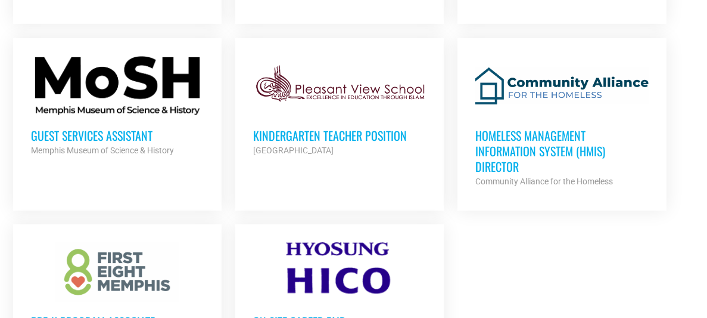
scroll to position [1491, 0]
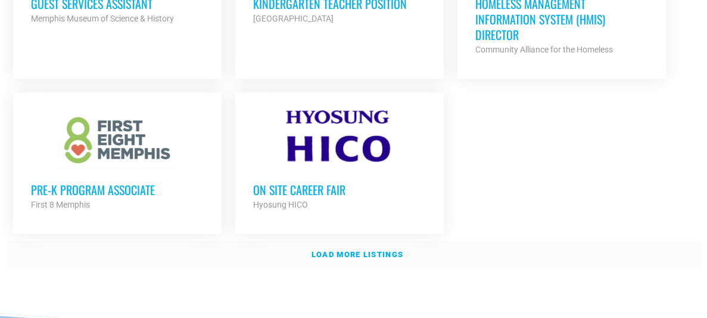
click at [375, 250] on strong "Load more listings" at bounding box center [358, 254] width 92 height 9
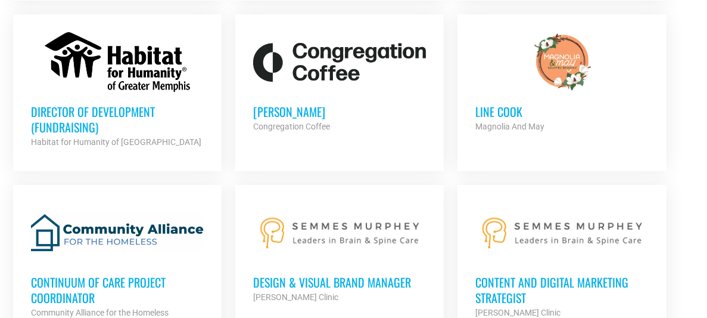
scroll to position [2263, 0]
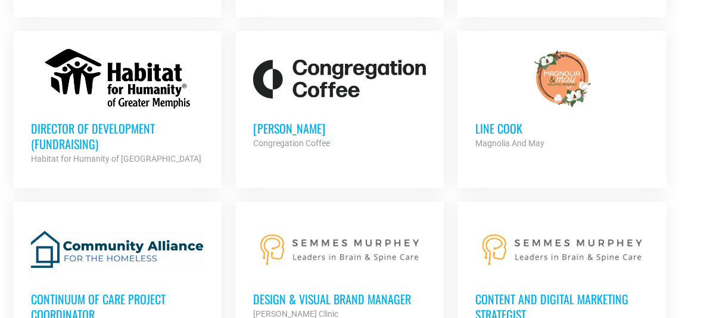
click at [260, 120] on h3 "[PERSON_NAME]" at bounding box center [339, 127] width 173 height 15
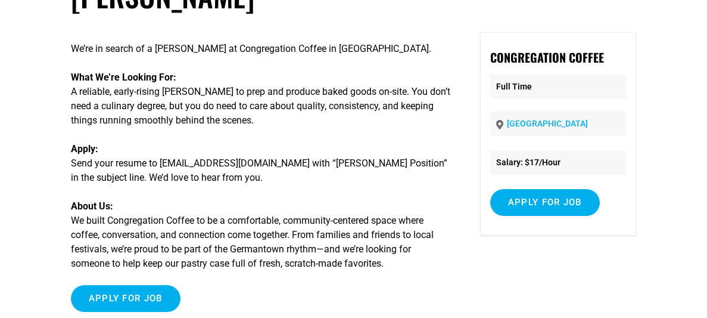
scroll to position [91, 0]
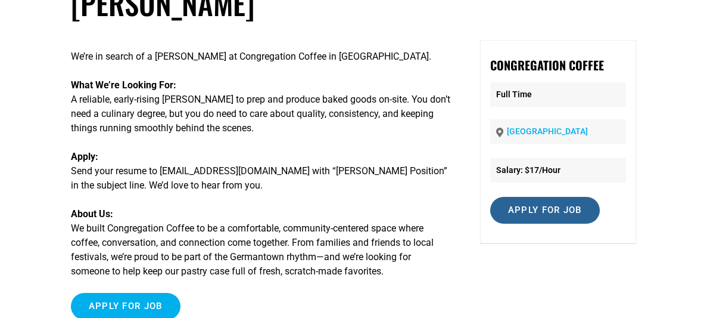
click at [564, 216] on input "Apply for job" at bounding box center [545, 210] width 110 height 27
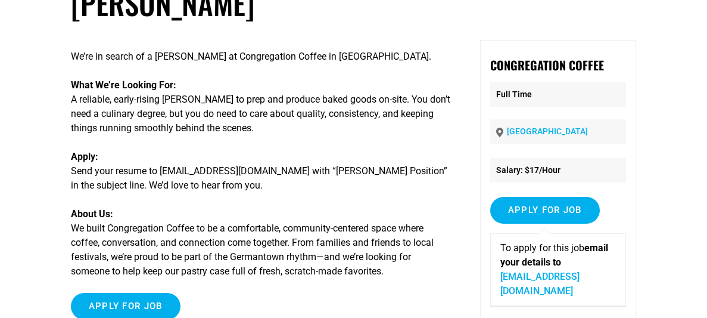
click at [561, 270] on link "info@coffeecongregation.com" at bounding box center [539, 283] width 79 height 26
click at [569, 276] on link "[EMAIL_ADDRESS][DOMAIN_NAME]" at bounding box center [539, 283] width 79 height 26
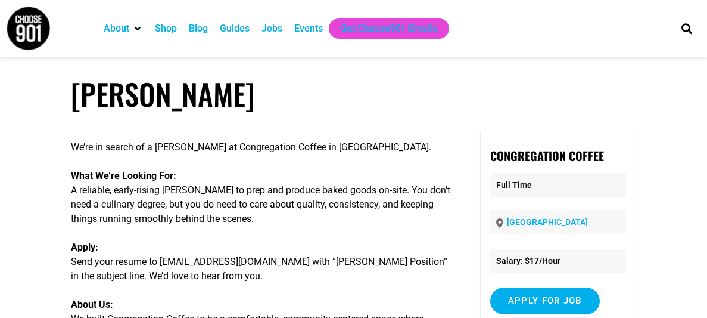
click at [275, 36] on div "Jobs" at bounding box center [272, 28] width 33 height 20
click at [277, 33] on div "Jobs" at bounding box center [272, 28] width 21 height 14
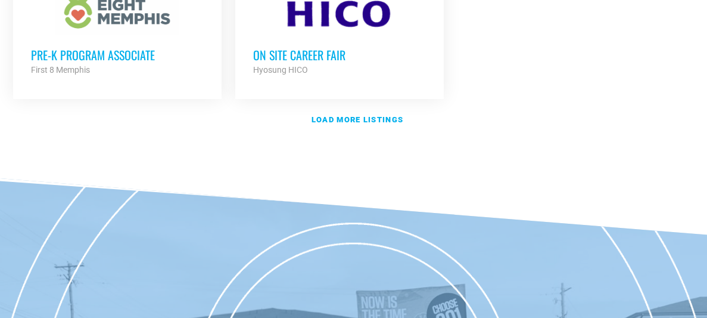
scroll to position [1639, 0]
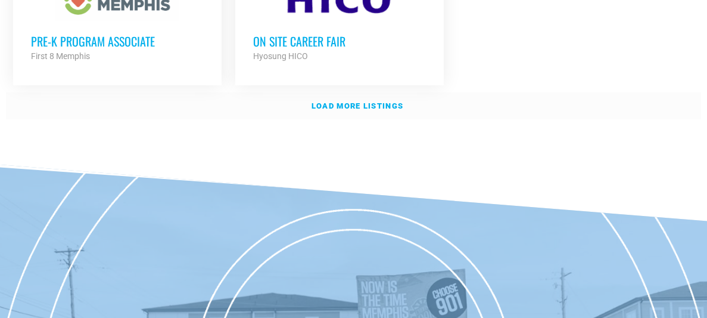
click at [350, 101] on strong "Load more listings" at bounding box center [358, 105] width 92 height 9
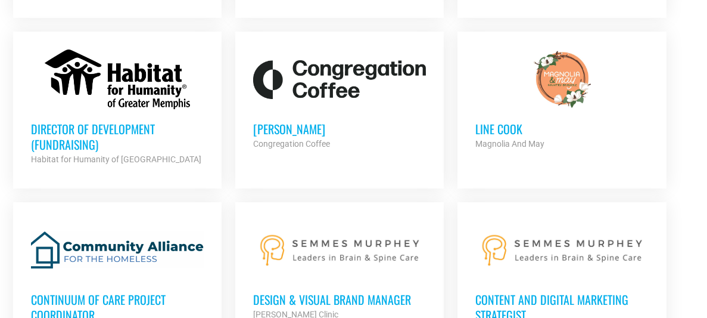
scroll to position [2284, 0]
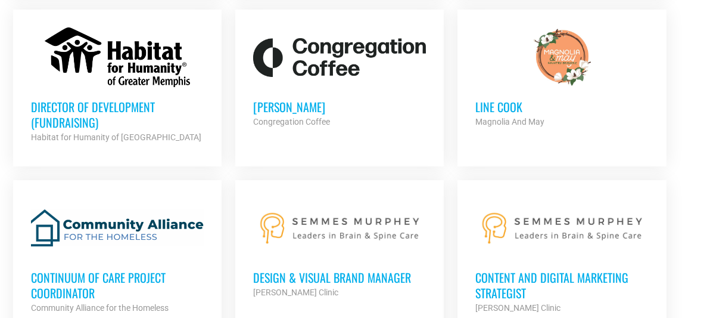
click at [504, 99] on h3 "Line cook" at bounding box center [561, 106] width 173 height 15
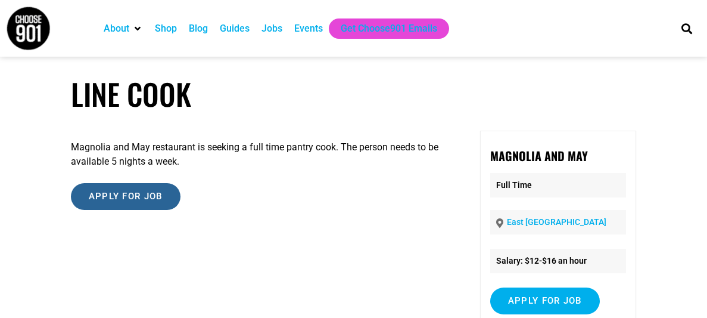
click at [132, 187] on input "Apply for job" at bounding box center [126, 196] width 110 height 27
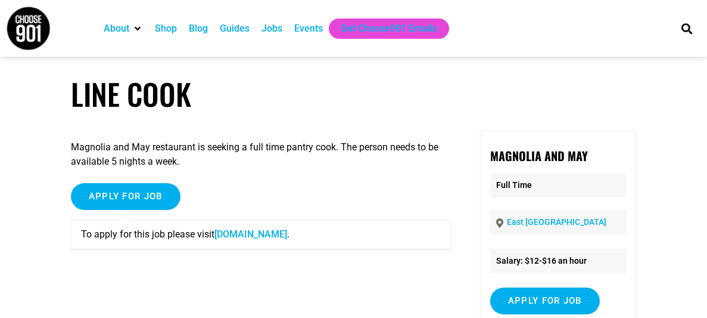
click at [286, 230] on link "[DOMAIN_NAME]" at bounding box center [250, 233] width 73 height 11
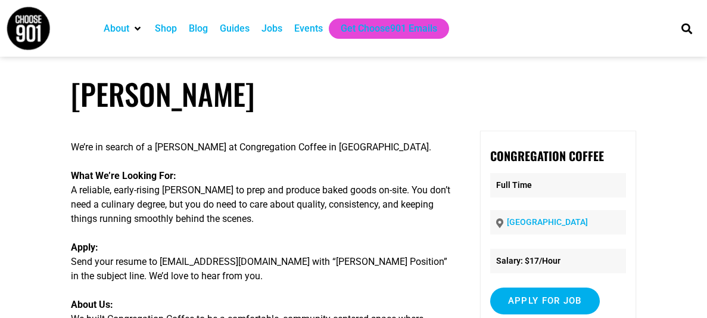
click at [274, 27] on div "Jobs" at bounding box center [272, 28] width 21 height 14
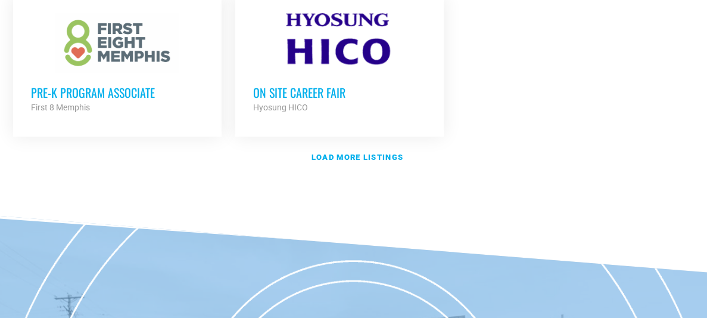
scroll to position [1570, 0]
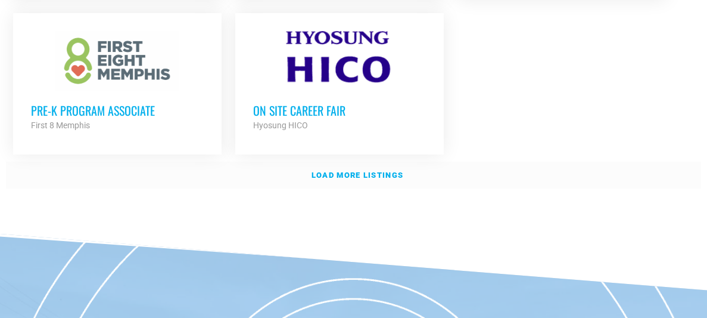
click at [401, 170] on strong "Load more listings" at bounding box center [358, 174] width 92 height 9
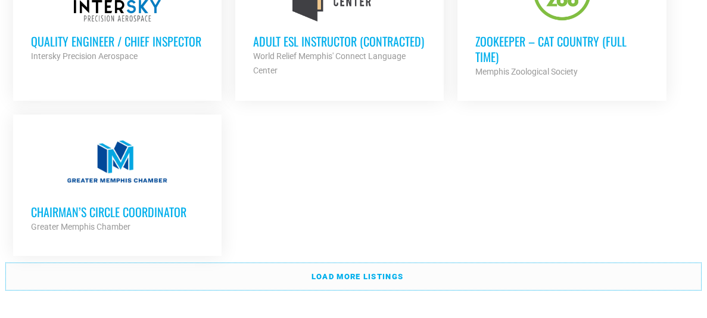
scroll to position [2697, 0]
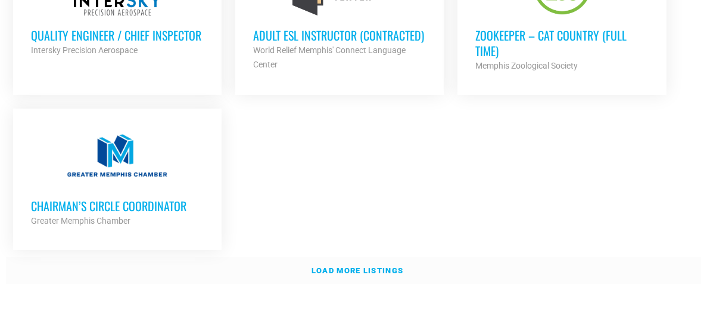
click at [372, 266] on strong "Load more listings" at bounding box center [358, 270] width 92 height 9
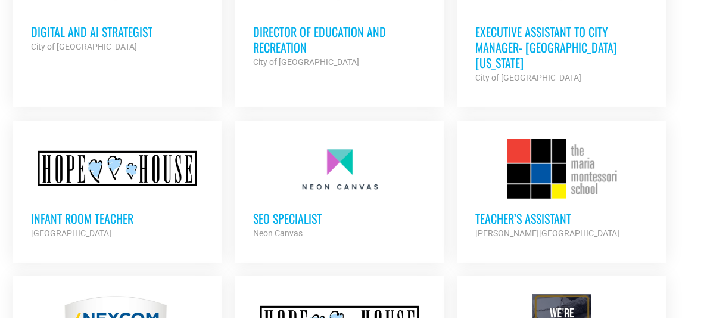
scroll to position [3605, 0]
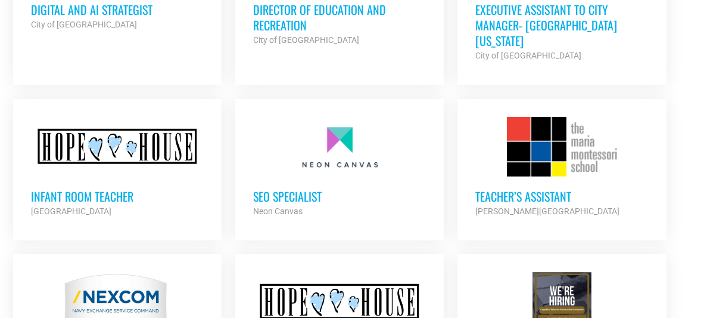
click at [110, 188] on h3 "Infant Room Teacher" at bounding box center [117, 195] width 173 height 15
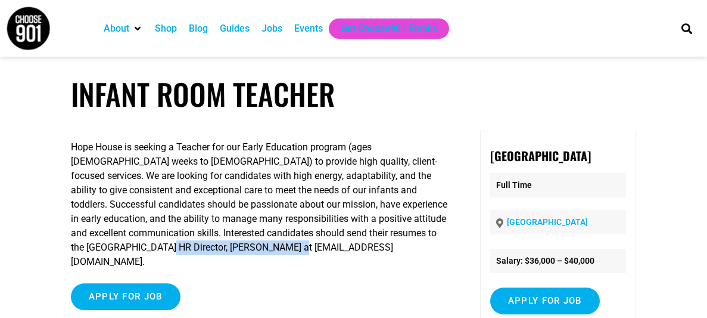
drag, startPoint x: 74, startPoint y: 249, endPoint x: 222, endPoint y: 247, distance: 147.8
click at [222, 247] on p "Hope House is seeking a Teacher for our Early Education program (ages [DEMOGRAP…" at bounding box center [261, 204] width 381 height 129
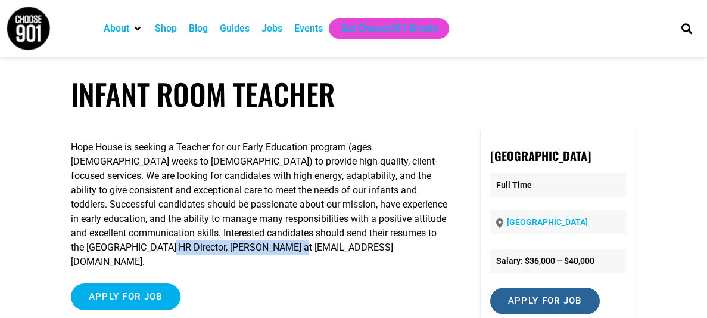
click at [561, 290] on input "Apply for job" at bounding box center [545, 300] width 110 height 27
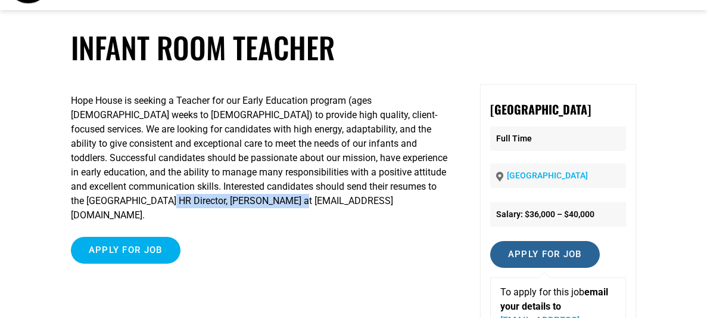
scroll to position [67, 0]
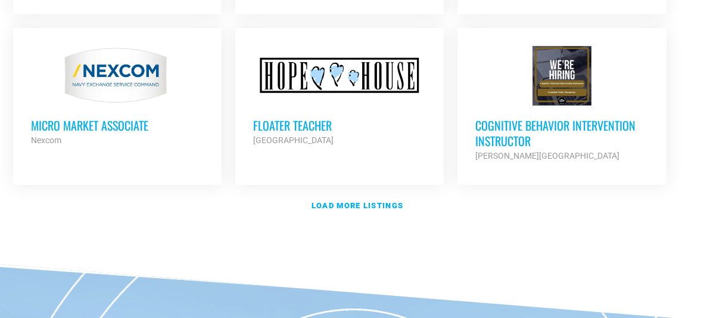
scroll to position [3859, 0]
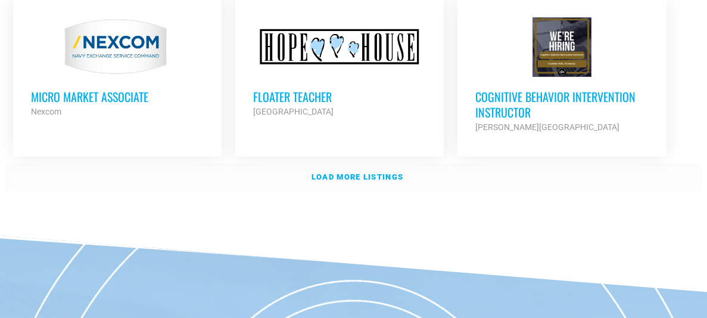
click at [325, 172] on strong "Load more listings" at bounding box center [358, 176] width 92 height 9
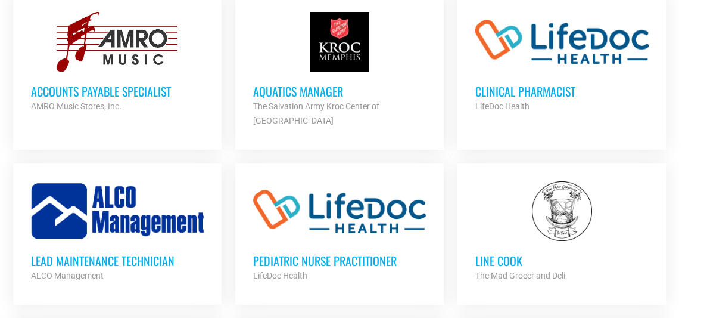
scroll to position [4447, 0]
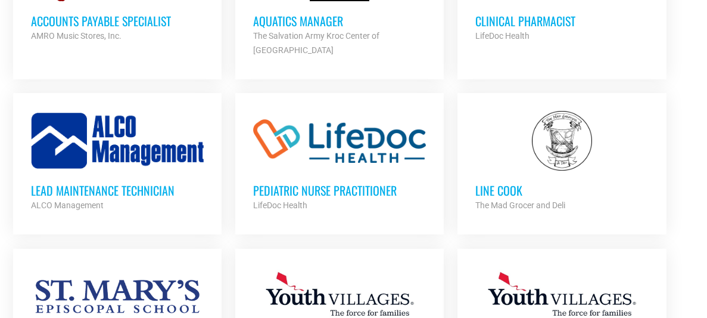
click at [497, 182] on h3 "Line Cook" at bounding box center [561, 189] width 173 height 15
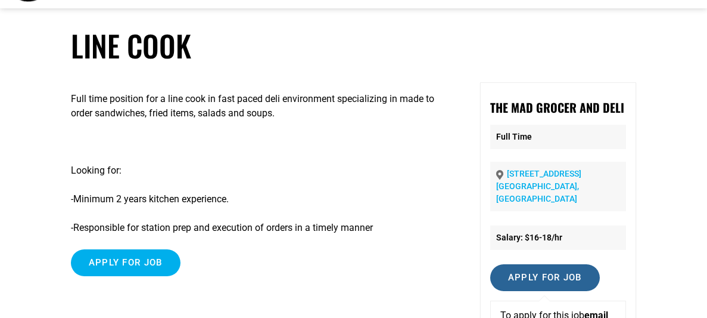
scroll to position [79, 0]
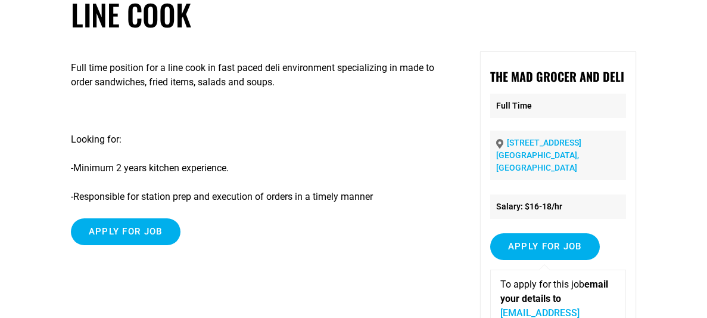
click at [536, 307] on link "Info@madgrocerdeli.com" at bounding box center [539, 320] width 79 height 26
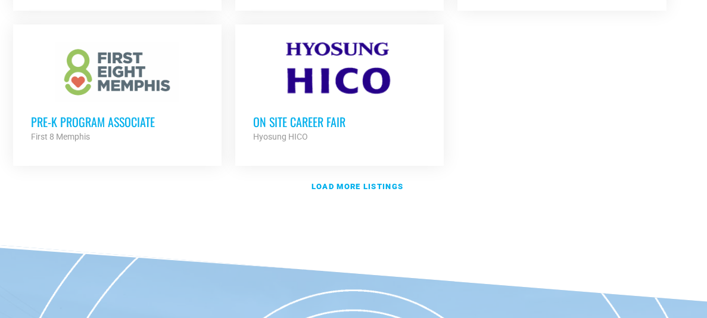
scroll to position [1608, 0]
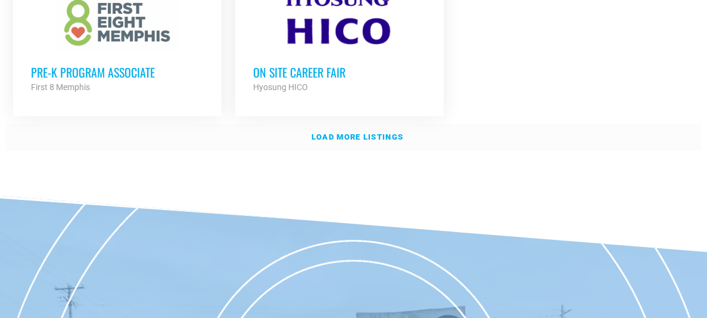
click at [350, 129] on link "Load more listings" at bounding box center [353, 136] width 695 height 27
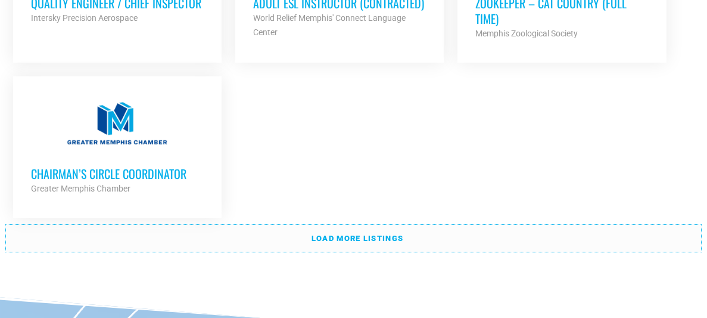
scroll to position [2734, 0]
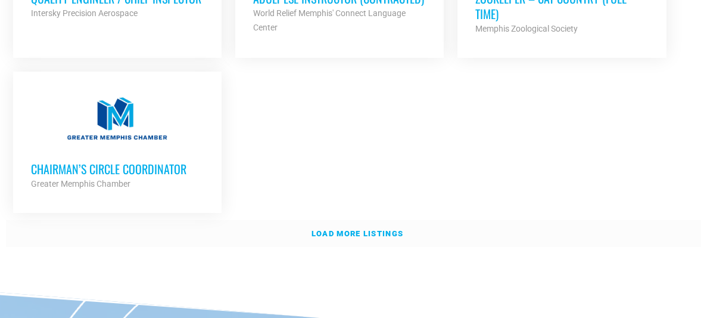
click at [390, 229] on strong "Load more listings" at bounding box center [358, 233] width 92 height 9
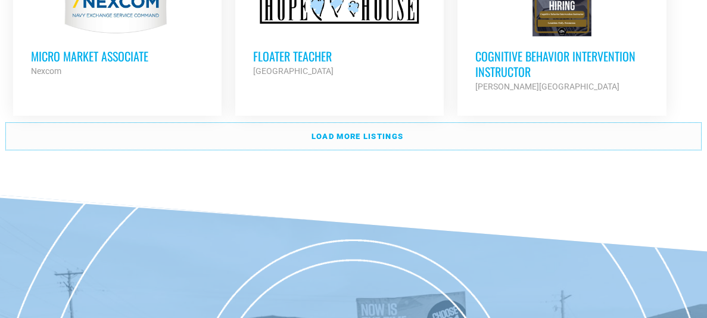
scroll to position [3958, 0]
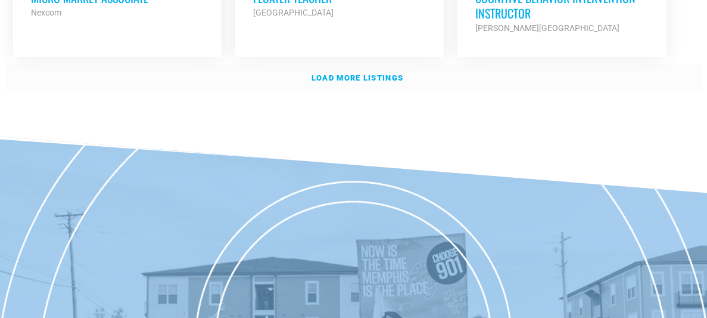
click at [364, 73] on strong "Load more listings" at bounding box center [358, 77] width 92 height 9
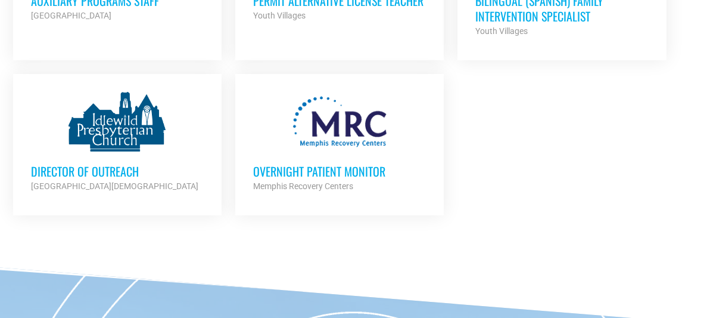
scroll to position [4810, 0]
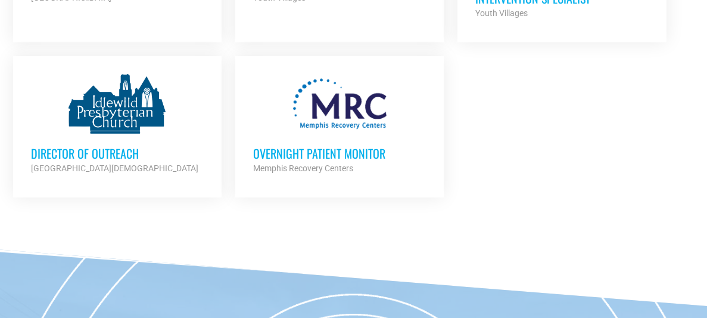
click at [310, 145] on h3 "Overnight Patient Monitor" at bounding box center [339, 152] width 173 height 15
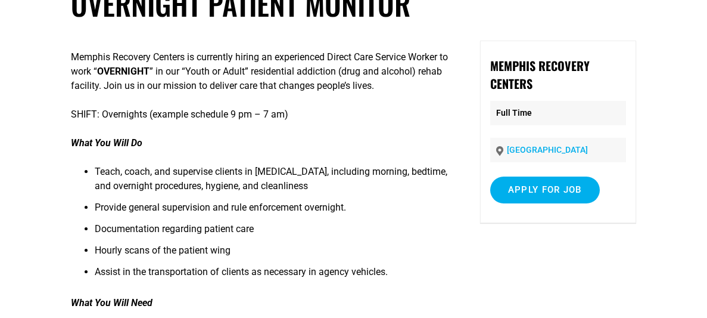
scroll to position [76, 0]
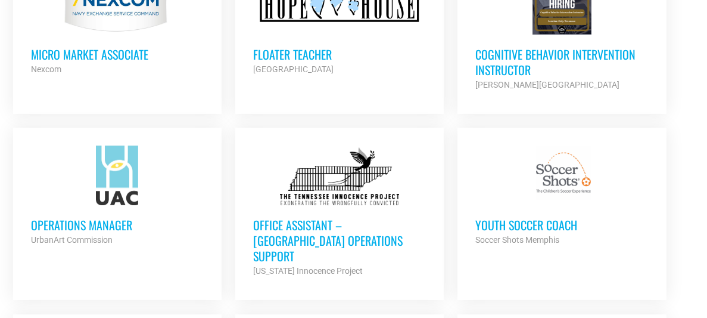
scroll to position [3919, 0]
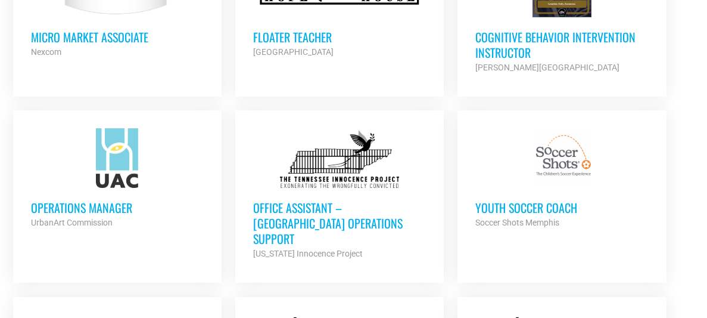
click at [294, 200] on h3 "Office Assistant – [GEOGRAPHIC_DATA] Operations Support" at bounding box center [339, 223] width 173 height 46
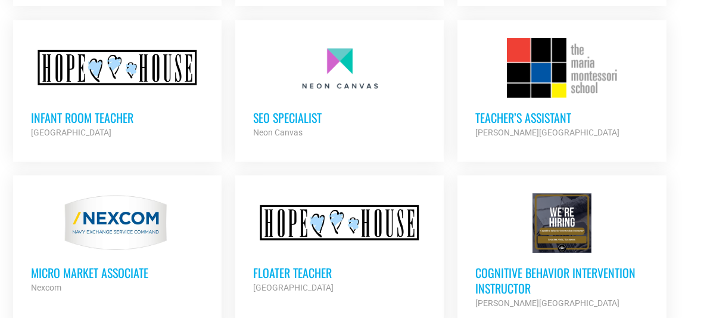
scroll to position [3675, 0]
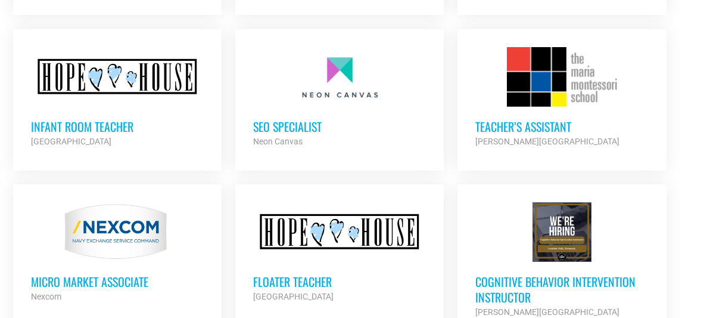
click at [120, 273] on h3 "Micro Market Associate" at bounding box center [117, 280] width 173 height 15
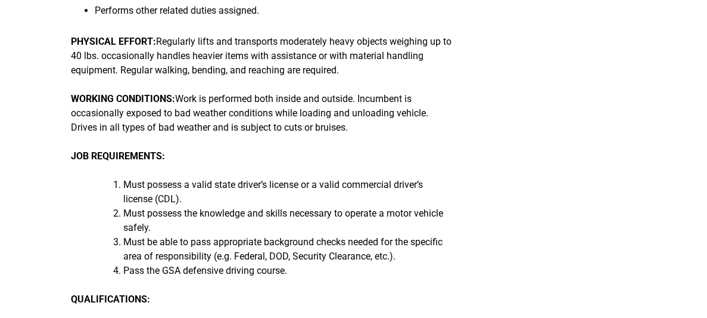
scroll to position [1249, 0]
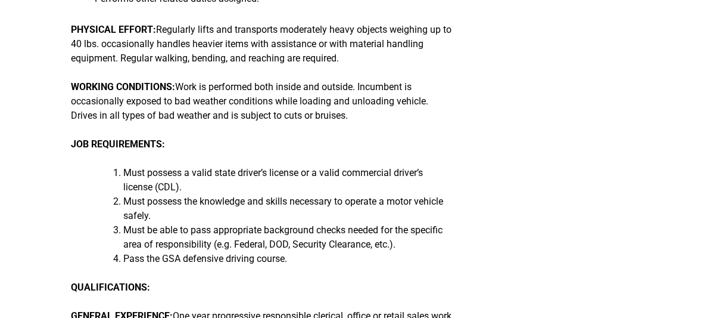
drag, startPoint x: 697, startPoint y: 206, endPoint x: 699, endPoint y: 213, distance: 7.4
drag, startPoint x: 700, startPoint y: 201, endPoint x: 707, endPoint y: 216, distance: 15.7
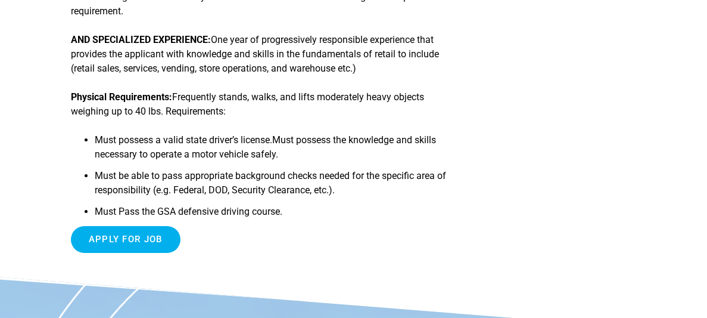
scroll to position [1696, 0]
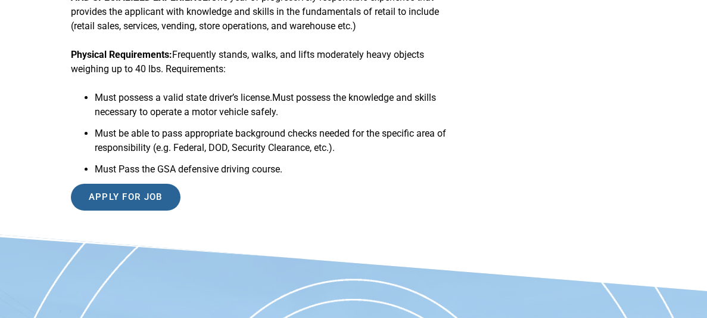
click at [117, 210] on input "Apply for job" at bounding box center [126, 196] width 110 height 27
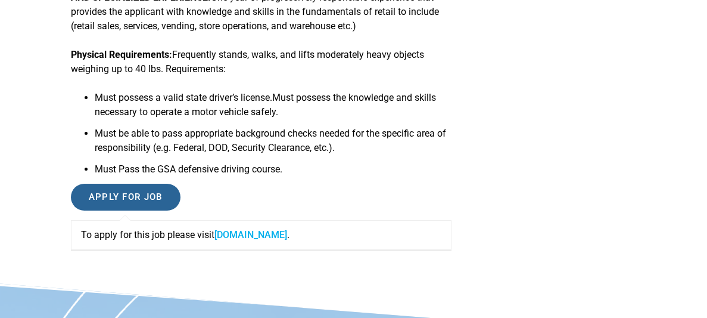
click at [117, 210] on input "Apply for job" at bounding box center [126, 196] width 110 height 27
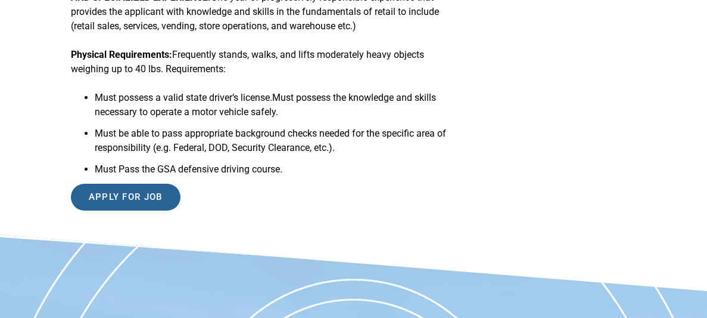
click at [145, 210] on input "Apply for job" at bounding box center [126, 196] width 110 height 27
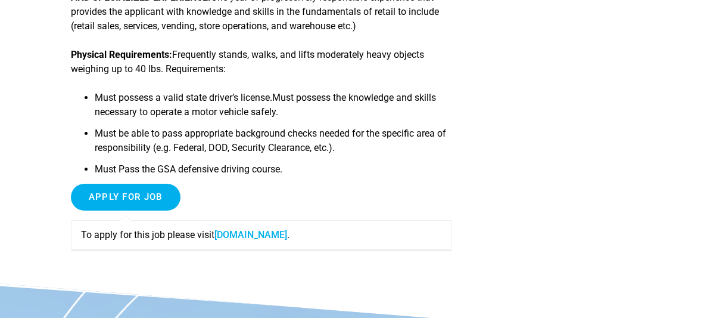
click at [287, 240] on link "www.mynavyexchange.com" at bounding box center [250, 234] width 73 height 11
